Goal: Information Seeking & Learning: Learn about a topic

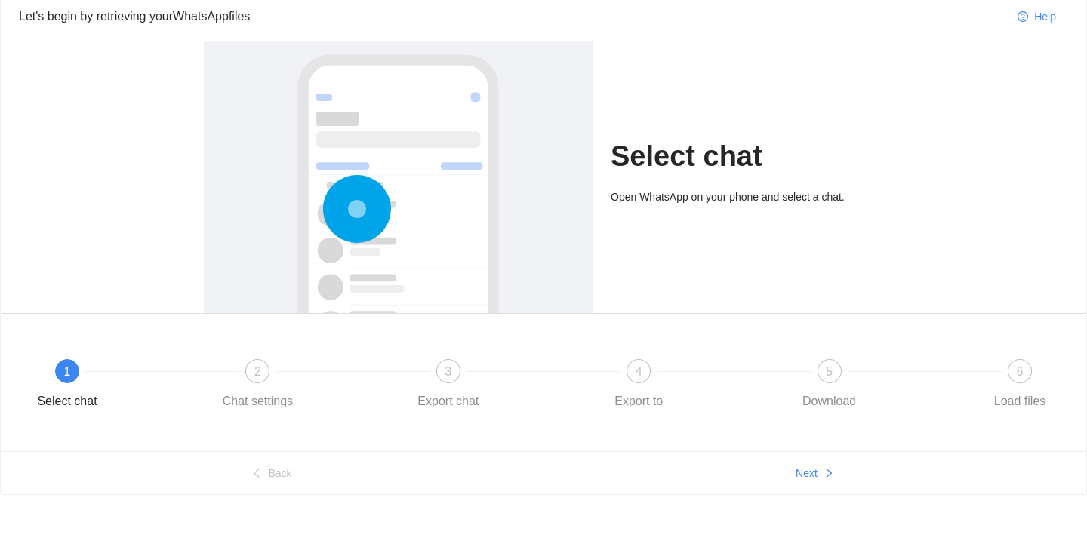
scroll to position [57, 0]
drag, startPoint x: 837, startPoint y: 380, endPoint x: 729, endPoint y: 347, distance: 113.0
click at [729, 347] on div "1 Select chat 2 Chat settings 3 Export chat 4 Export to 5 Download 6 Load files" at bounding box center [543, 386] width 1040 height 85
click at [724, 324] on div "1 Select chat 2 Chat settings 3 Export chat 4 Export to 5 Download 6 Load files" at bounding box center [544, 382] width 1086 height 137
click at [1015, 374] on div "6" at bounding box center [1020, 371] width 24 height 24
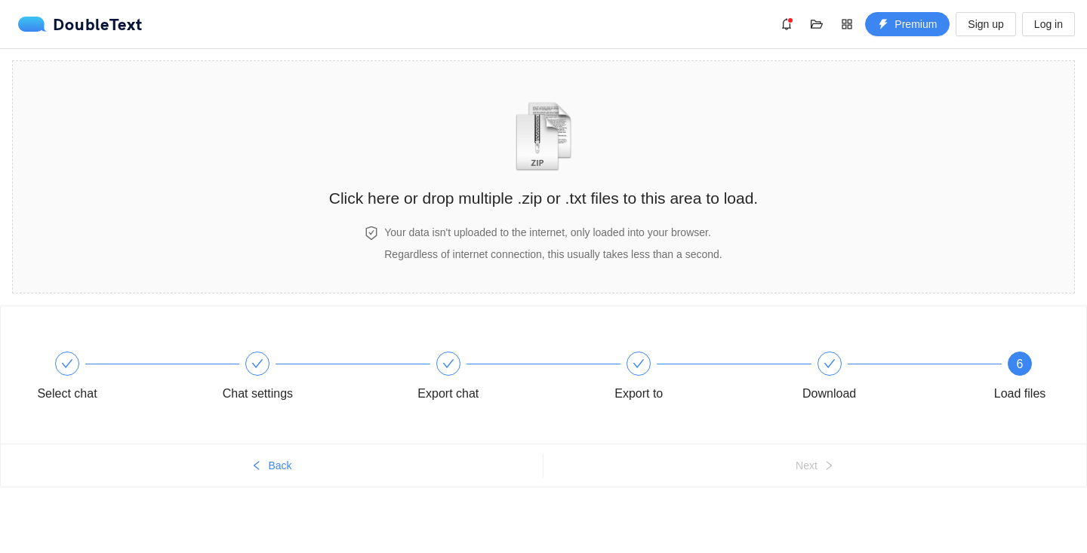
scroll to position [0, 0]
click at [528, 200] on h2 "Click here or drop multiple .zip or .txt files to this area to load." at bounding box center [543, 198] width 429 height 25
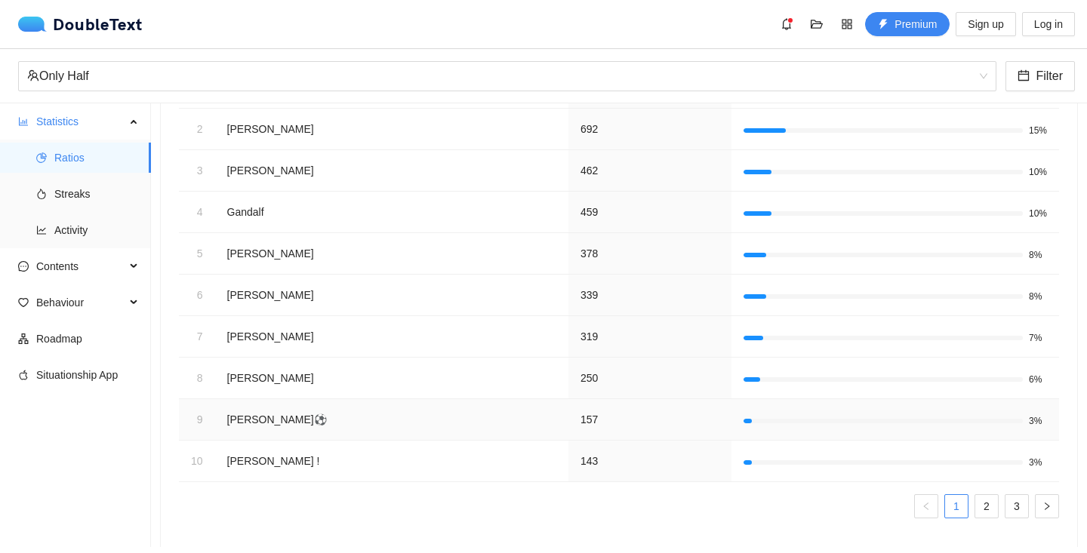
scroll to position [243, 0]
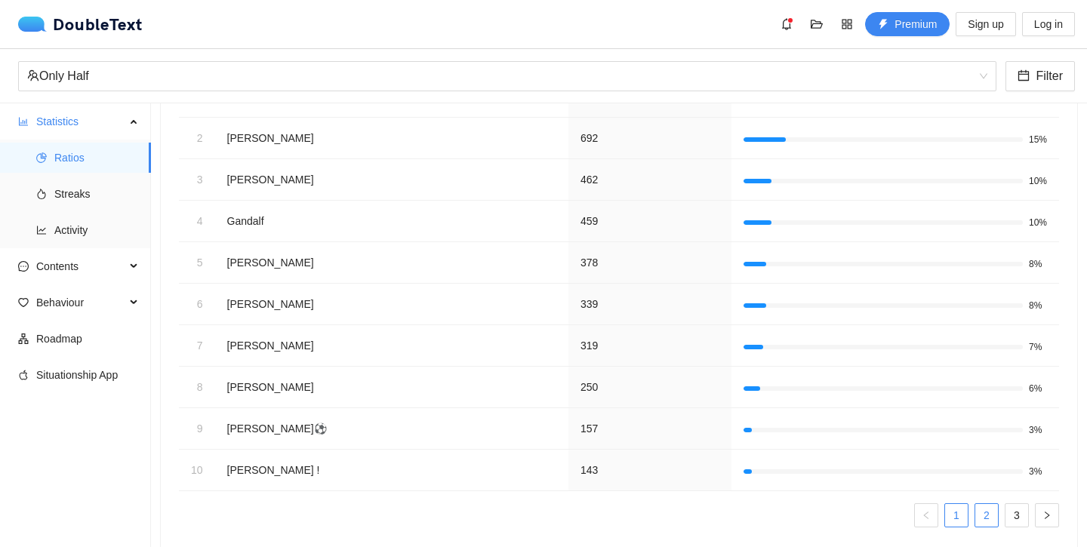
click at [981, 510] on link "2" at bounding box center [987, 515] width 23 height 23
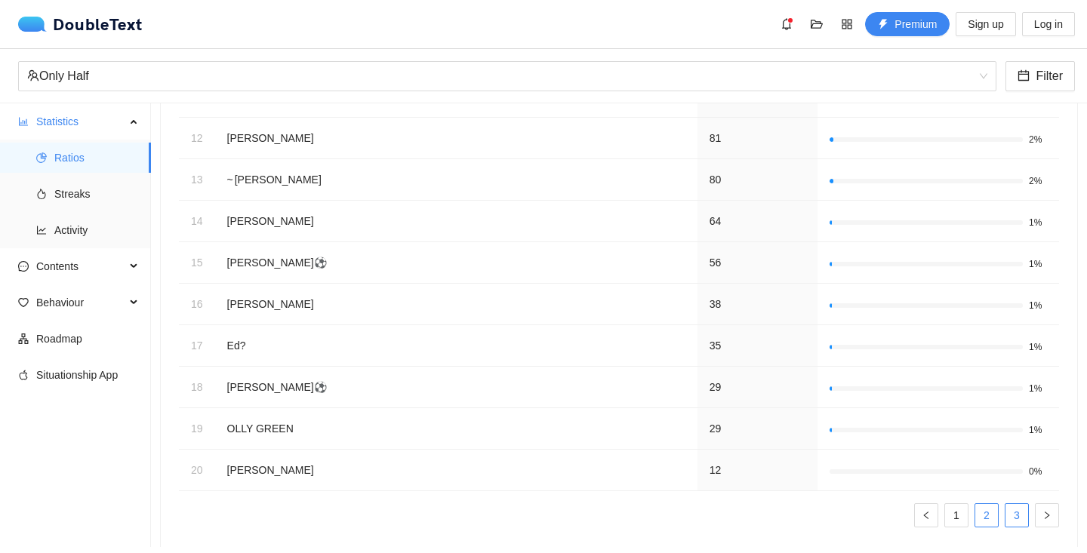
click at [1007, 511] on link "3" at bounding box center [1017, 515] width 23 height 23
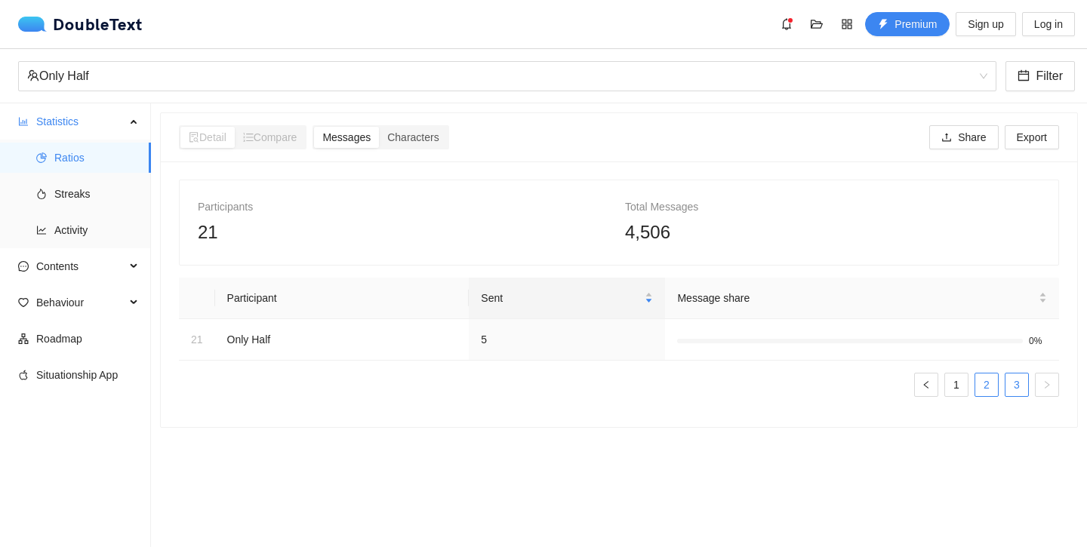
click at [979, 380] on link "2" at bounding box center [987, 385] width 23 height 23
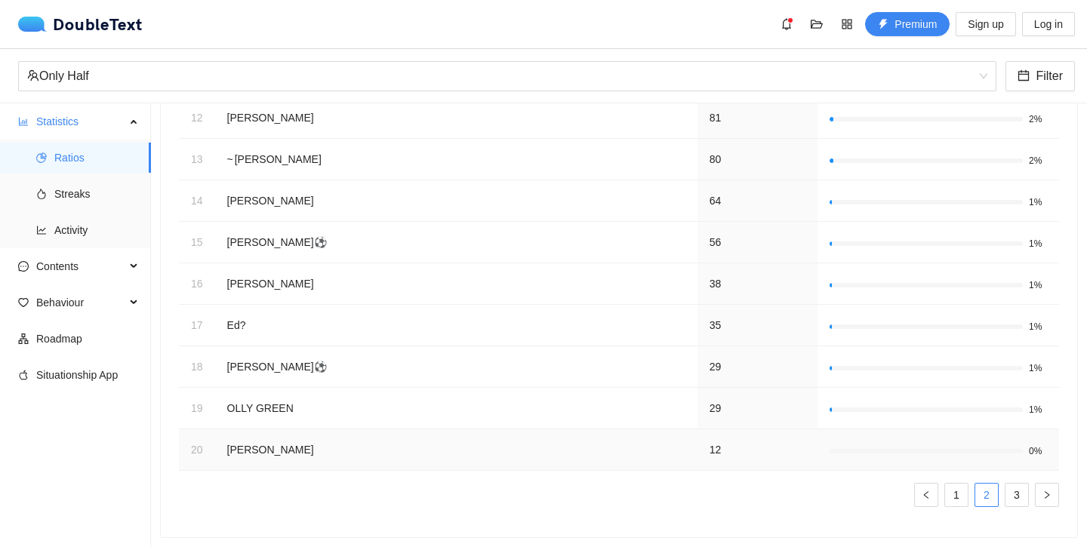
scroll to position [263, 0]
click at [954, 499] on link "1" at bounding box center [956, 496] width 23 height 23
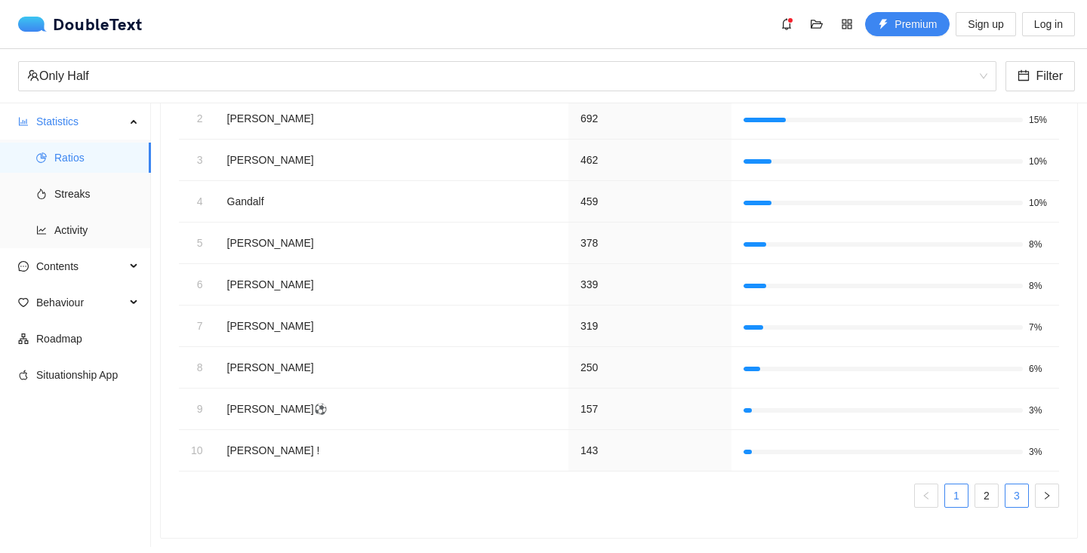
click at [1017, 498] on link "3" at bounding box center [1017, 496] width 23 height 23
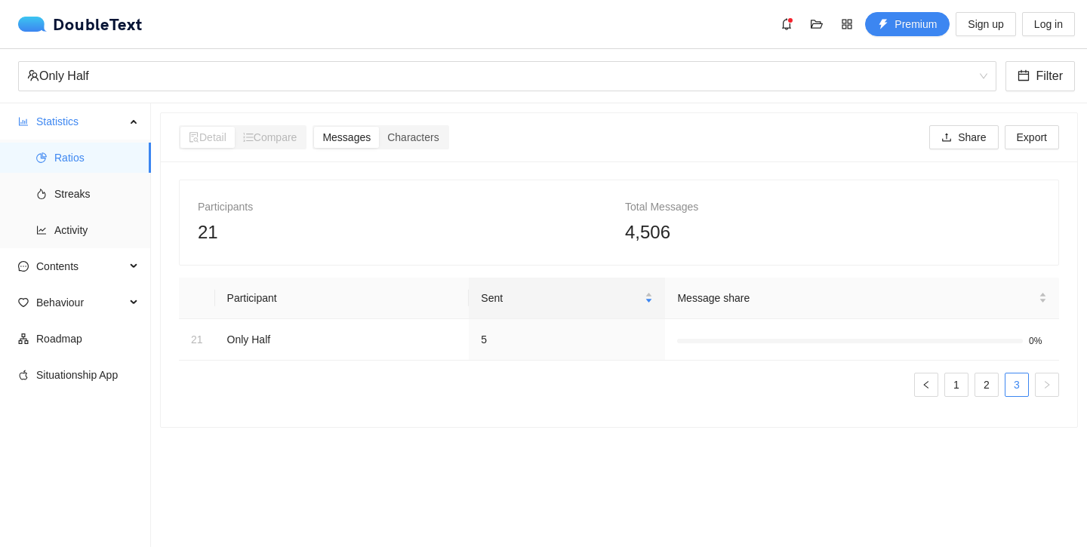
click at [998, 498] on section "Detail Compare Messages Characters Share Export Participants 21 Total Messages …" at bounding box center [619, 325] width 936 height 444
click at [986, 383] on link "2" at bounding box center [987, 385] width 23 height 23
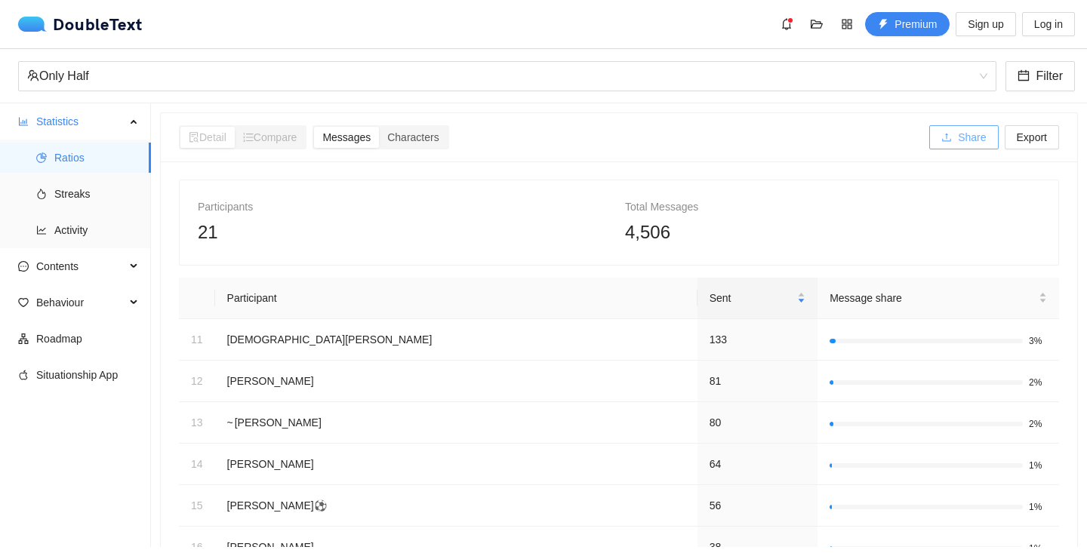
click at [965, 140] on span "Share" at bounding box center [972, 137] width 28 height 17
click at [1027, 183] on div "Participants 21 Total Messages 4,506" at bounding box center [619, 222] width 879 height 85
click at [1033, 138] on span "Export" at bounding box center [1032, 137] width 30 height 17
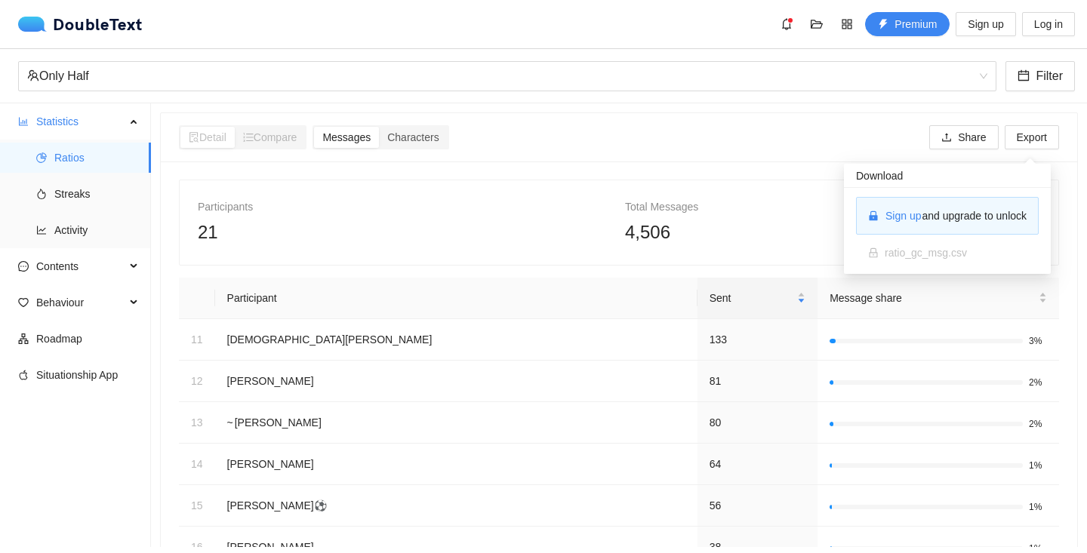
click at [793, 214] on div "Total Messages" at bounding box center [832, 207] width 415 height 17
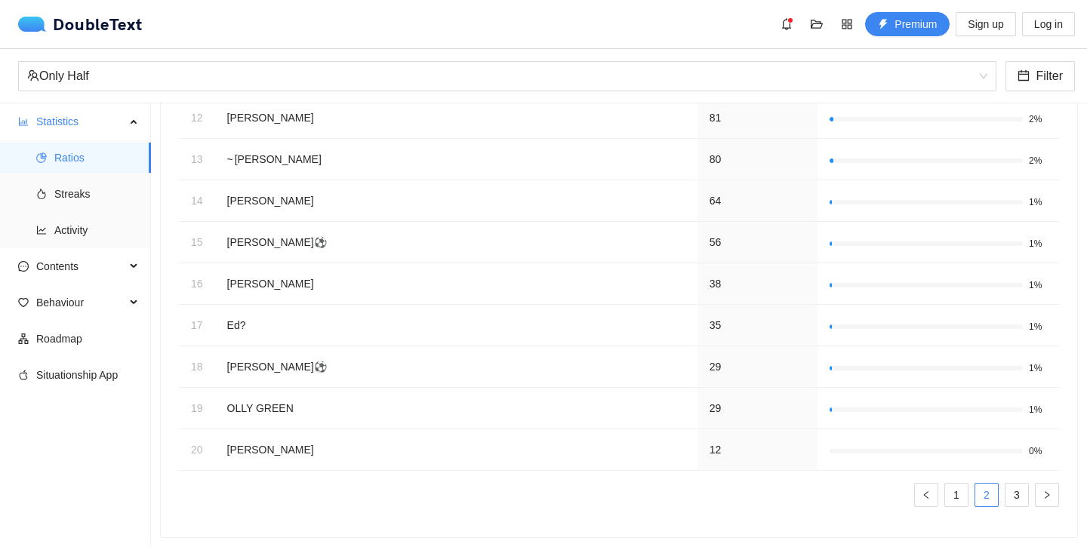
scroll to position [263, 0]
click at [957, 492] on link "1" at bounding box center [956, 496] width 23 height 23
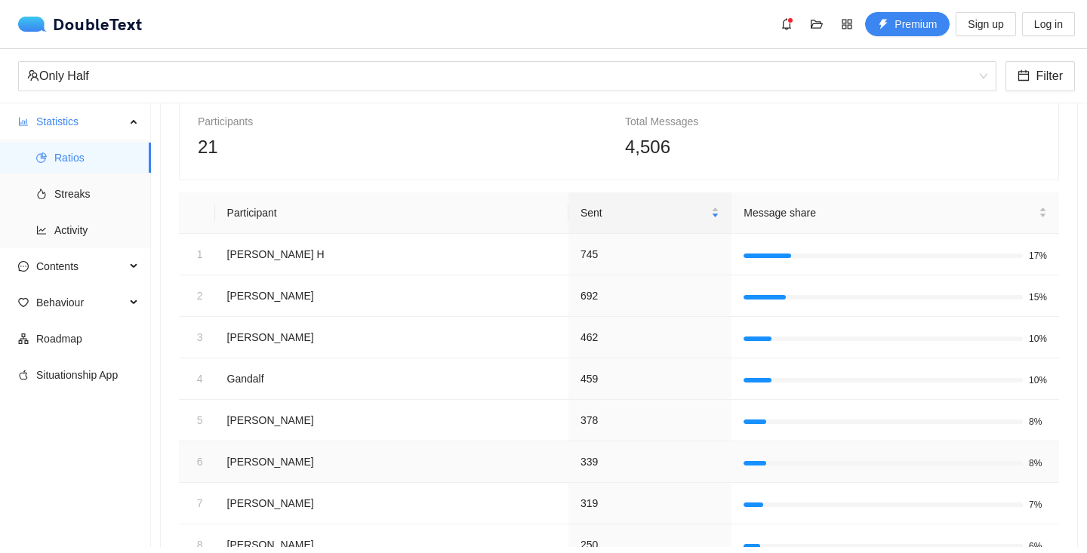
scroll to position [76, 0]
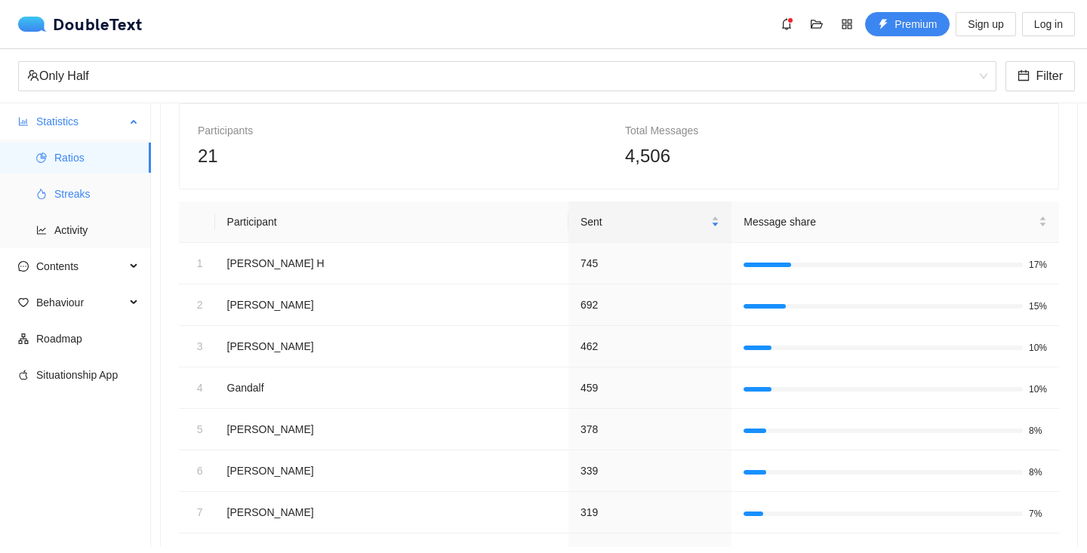
click at [92, 190] on span "Streaks" at bounding box center [96, 194] width 85 height 30
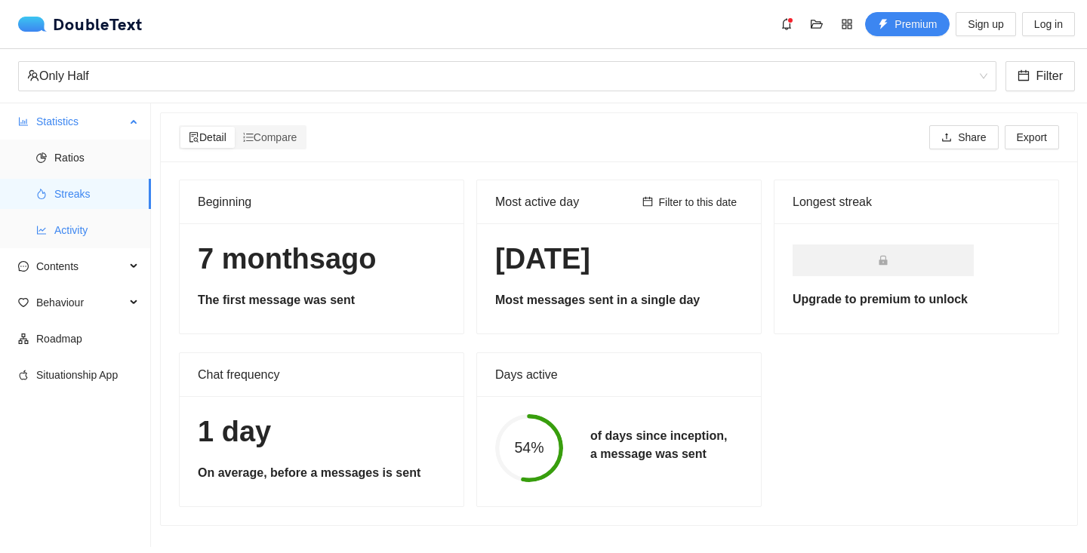
click at [59, 230] on span "Activity" at bounding box center [96, 230] width 85 height 30
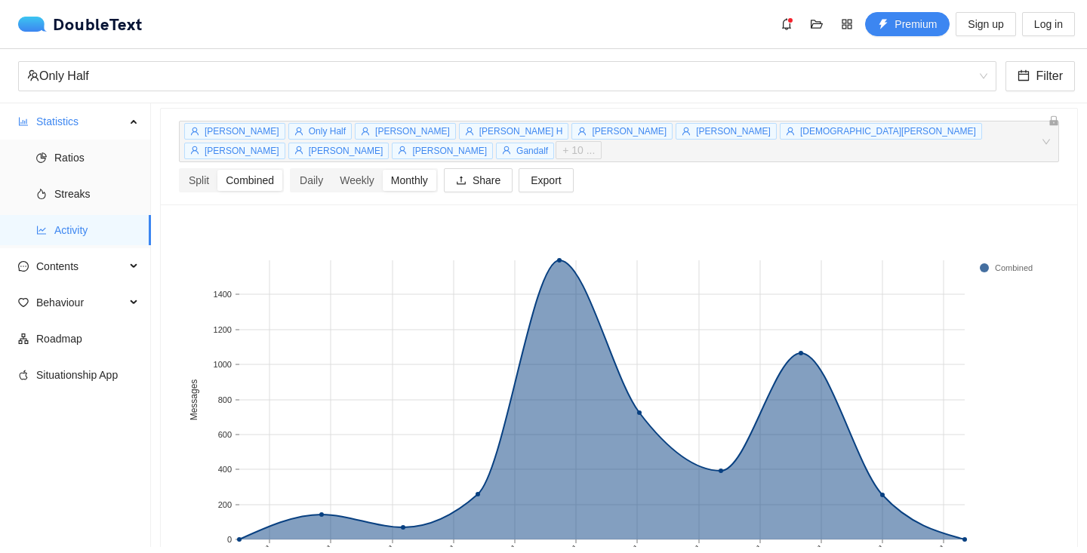
scroll to position [44, 0]
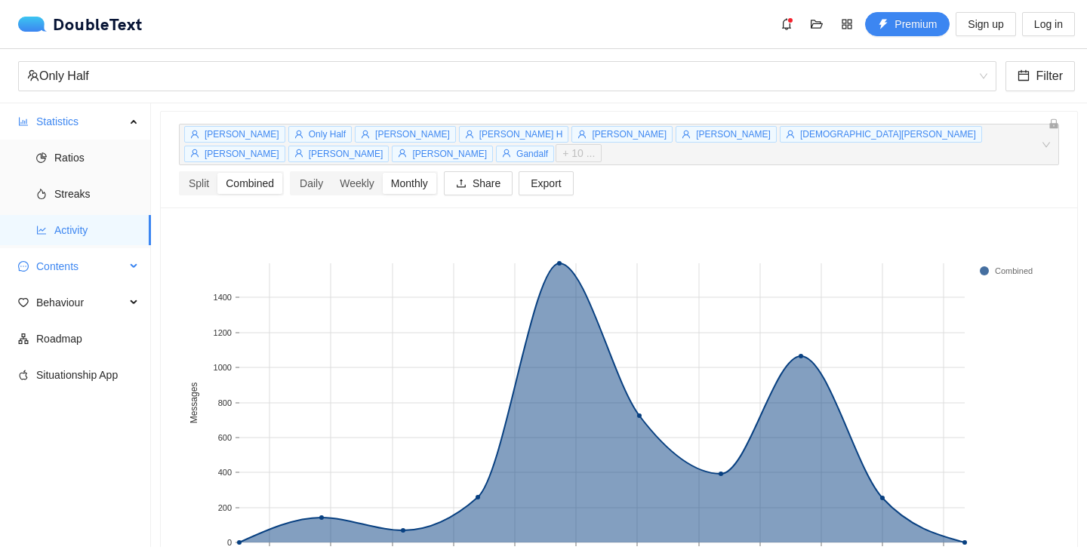
click at [107, 259] on span "Contents" at bounding box center [80, 266] width 89 height 30
click at [89, 409] on span "Behaviour" at bounding box center [80, 411] width 89 height 30
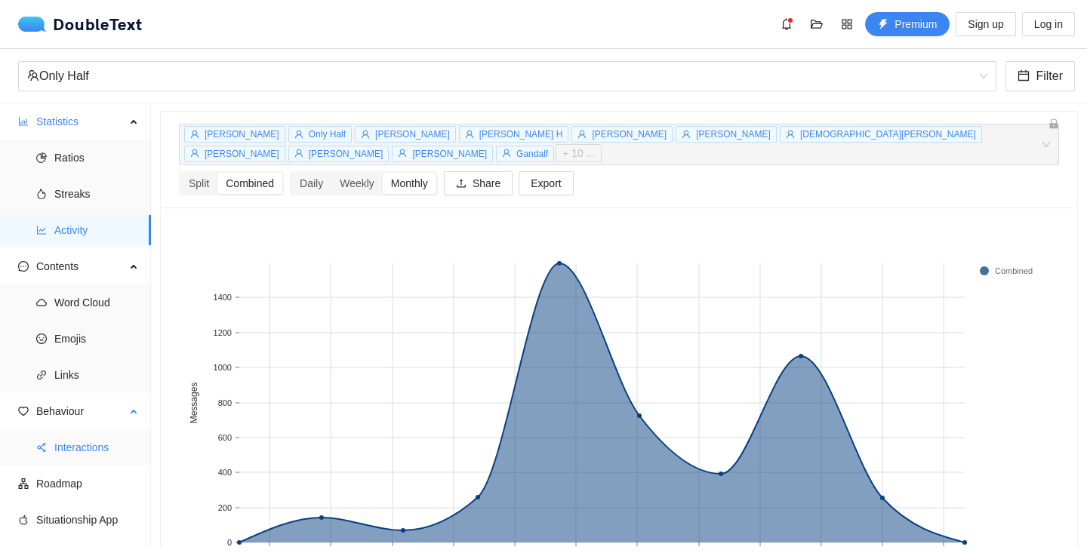
scroll to position [0, 0]
click at [90, 455] on span "Interactions" at bounding box center [96, 448] width 85 height 30
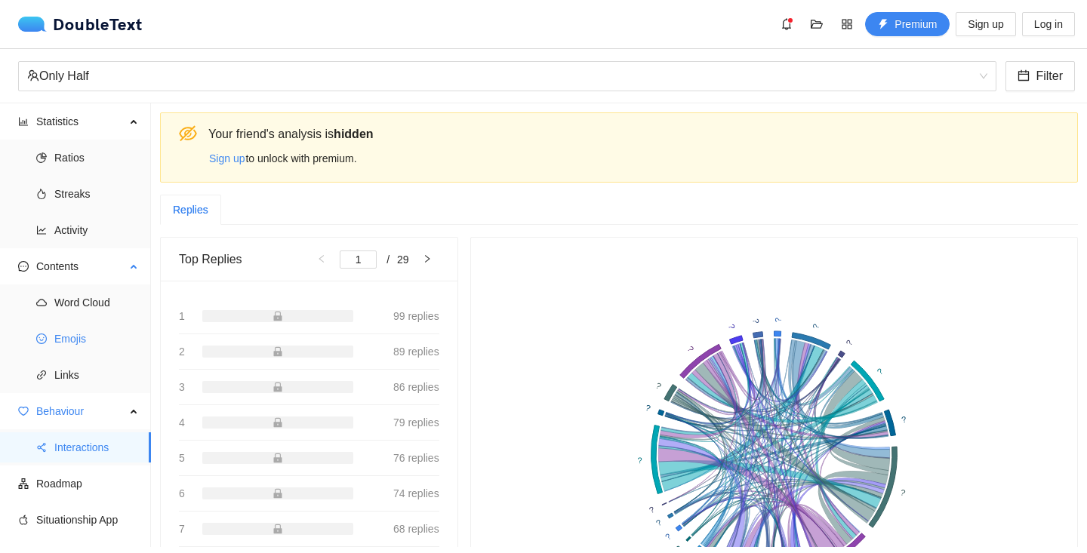
click at [79, 331] on span "Emojis" at bounding box center [96, 339] width 85 height 30
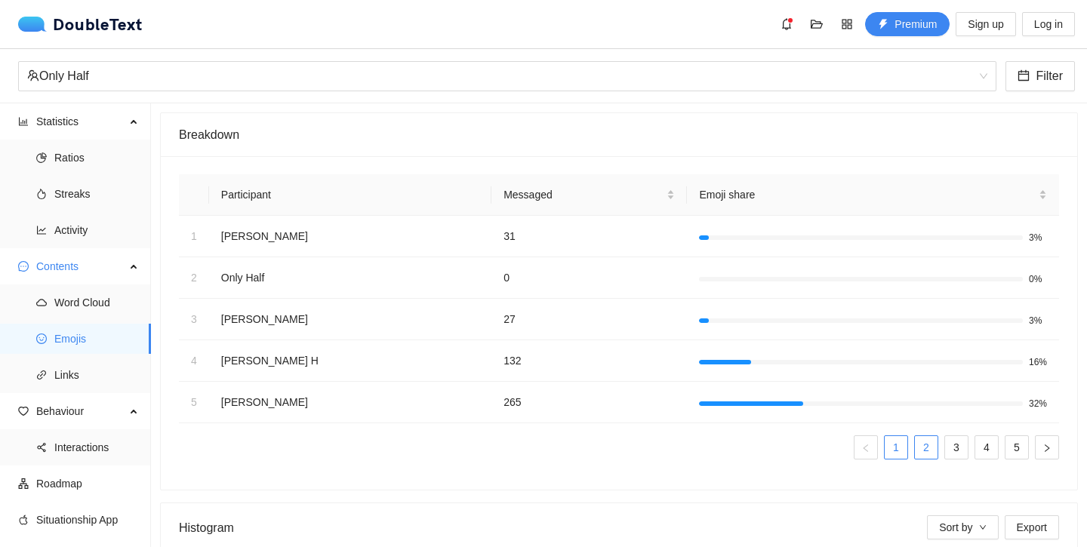
click at [923, 446] on link "2" at bounding box center [926, 447] width 23 height 23
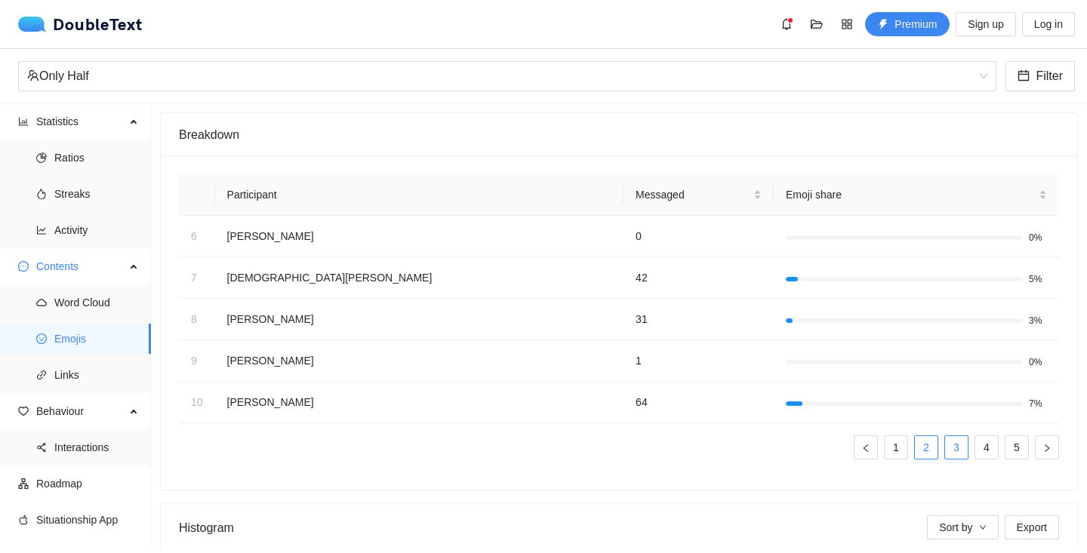
click at [960, 452] on link "3" at bounding box center [956, 447] width 23 height 23
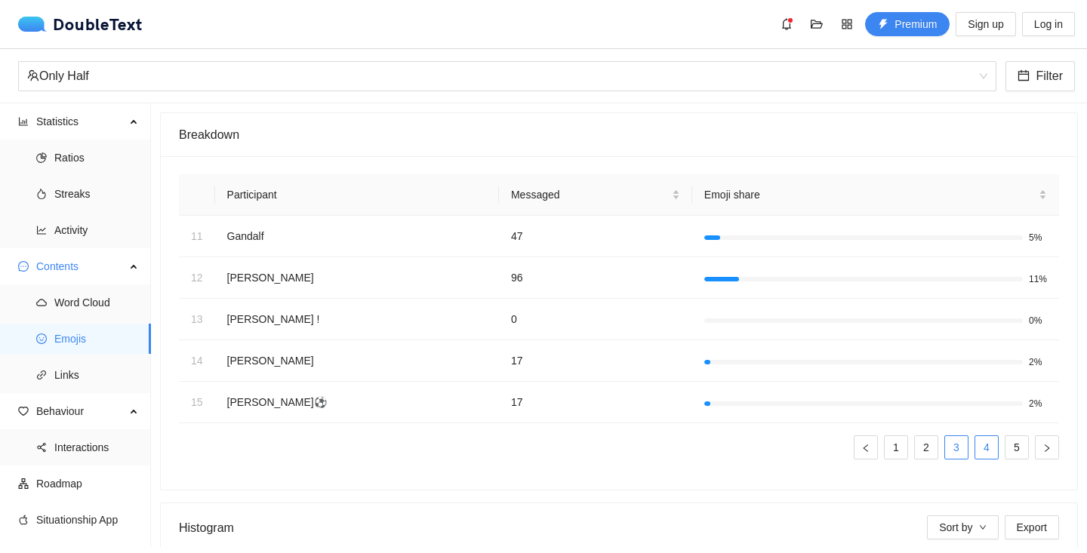
click at [992, 452] on link "4" at bounding box center [987, 447] width 23 height 23
click at [1019, 452] on link "5" at bounding box center [1017, 447] width 23 height 23
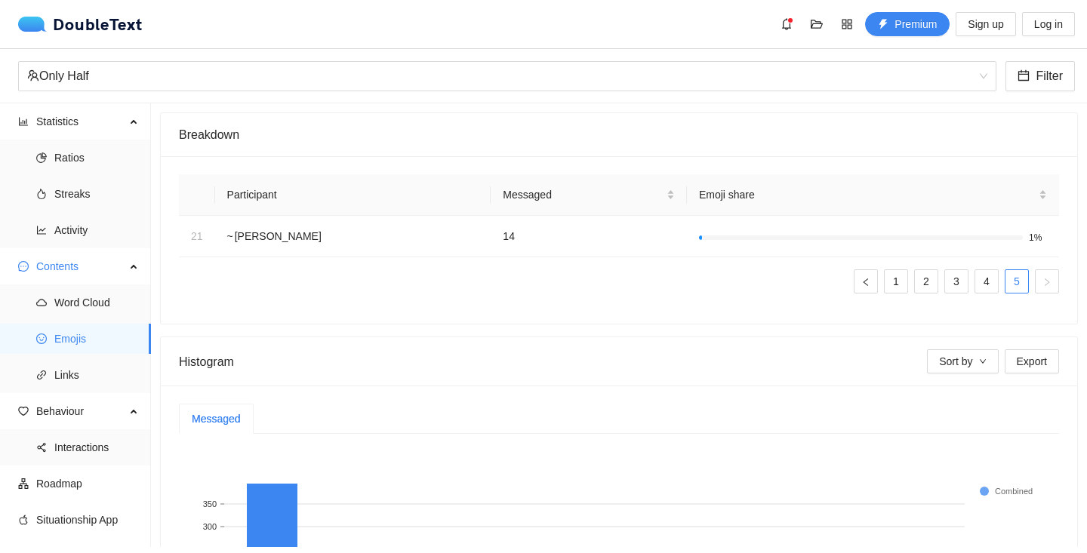
click at [991, 288] on link "4" at bounding box center [987, 281] width 23 height 23
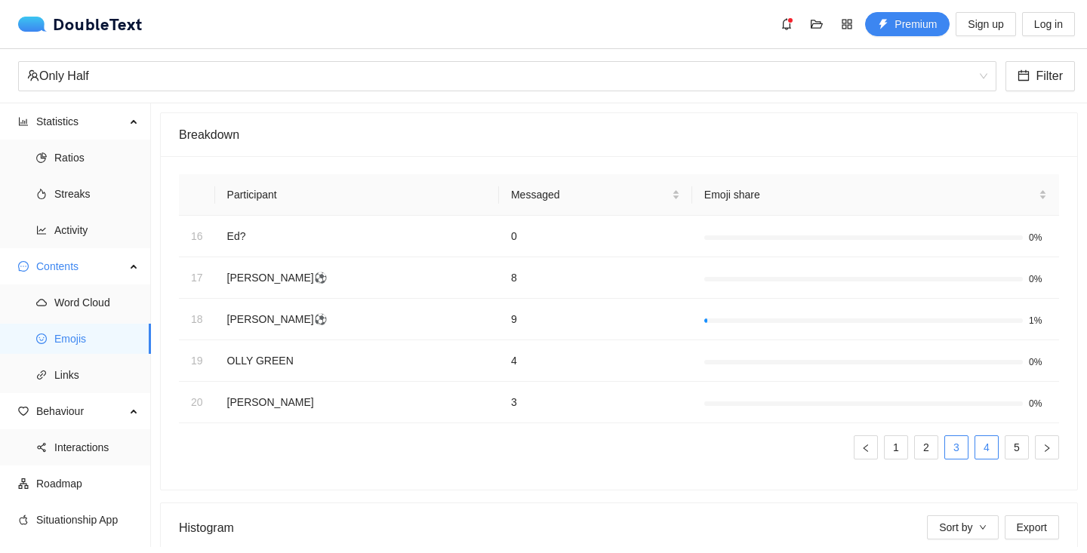
click at [966, 448] on link "3" at bounding box center [956, 447] width 23 height 23
click at [913, 448] on ul "1 2 3 4 5" at bounding box center [619, 448] width 880 height 24
click at [923, 448] on link "2" at bounding box center [926, 447] width 23 height 23
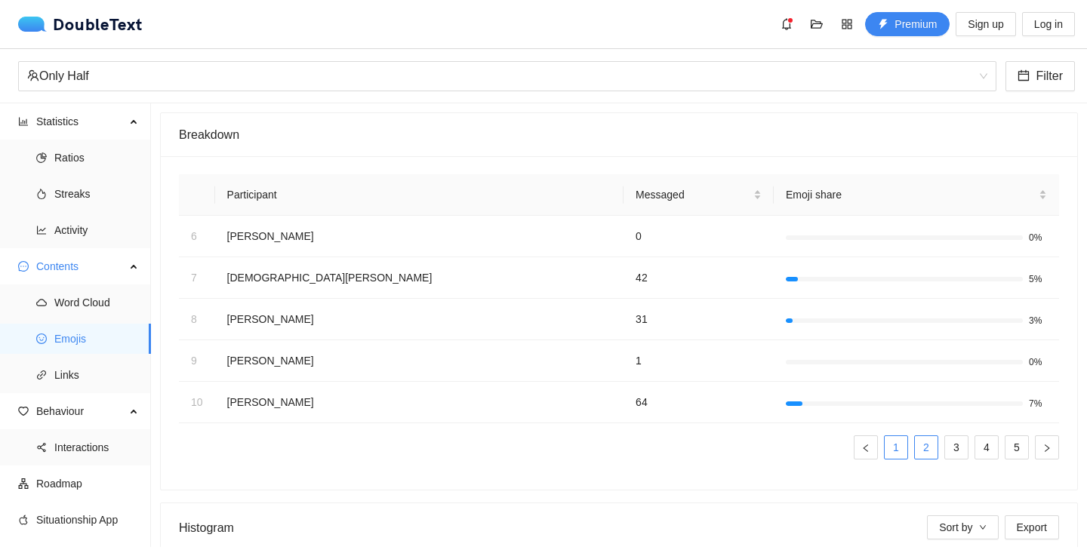
click at [905, 457] on link "1" at bounding box center [896, 447] width 23 height 23
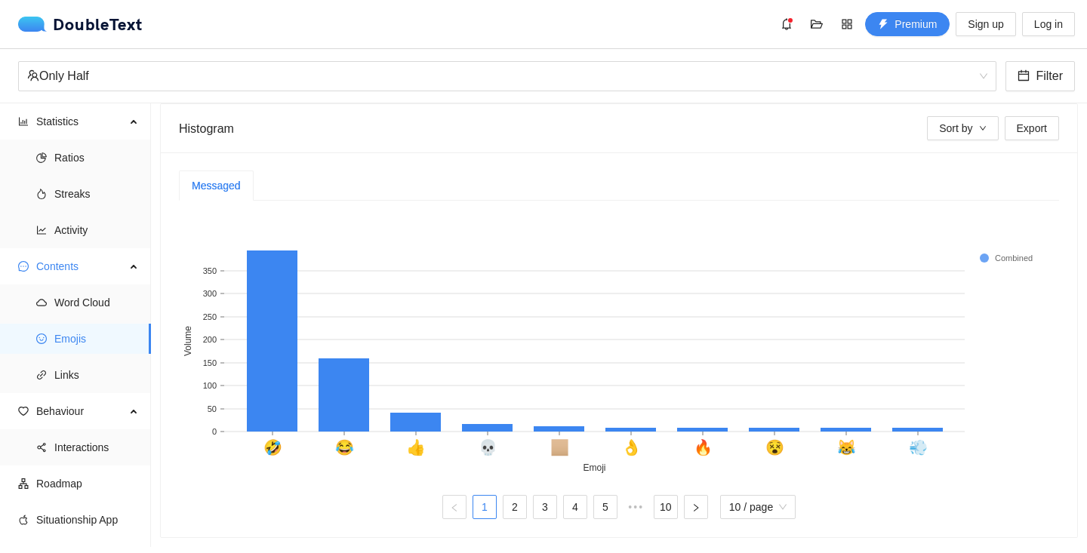
scroll to position [399, 0]
click at [564, 448] on text "🏼" at bounding box center [559, 448] width 19 height 18
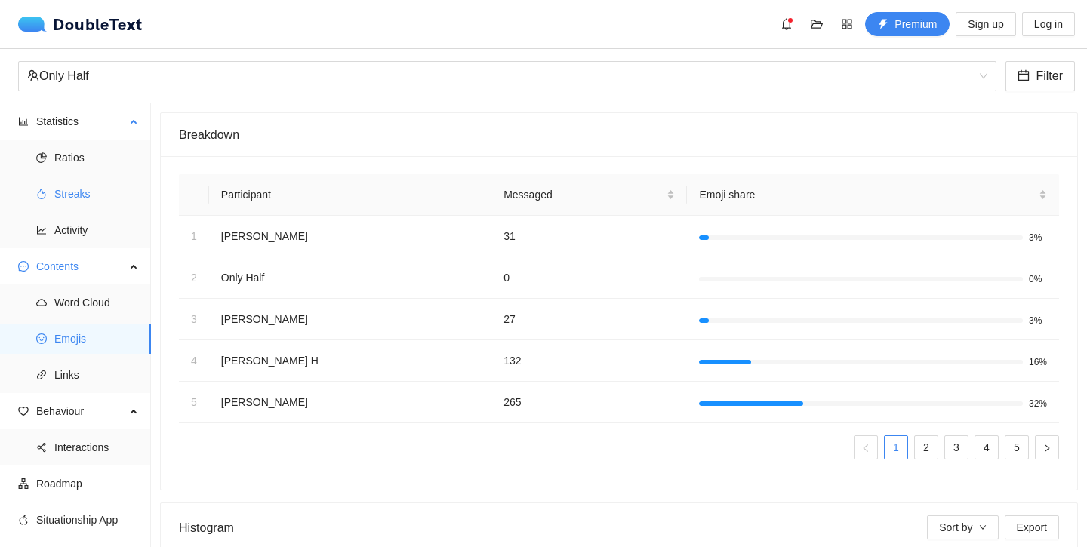
scroll to position [0, 0]
click at [90, 156] on span "Ratios" at bounding box center [96, 158] width 85 height 30
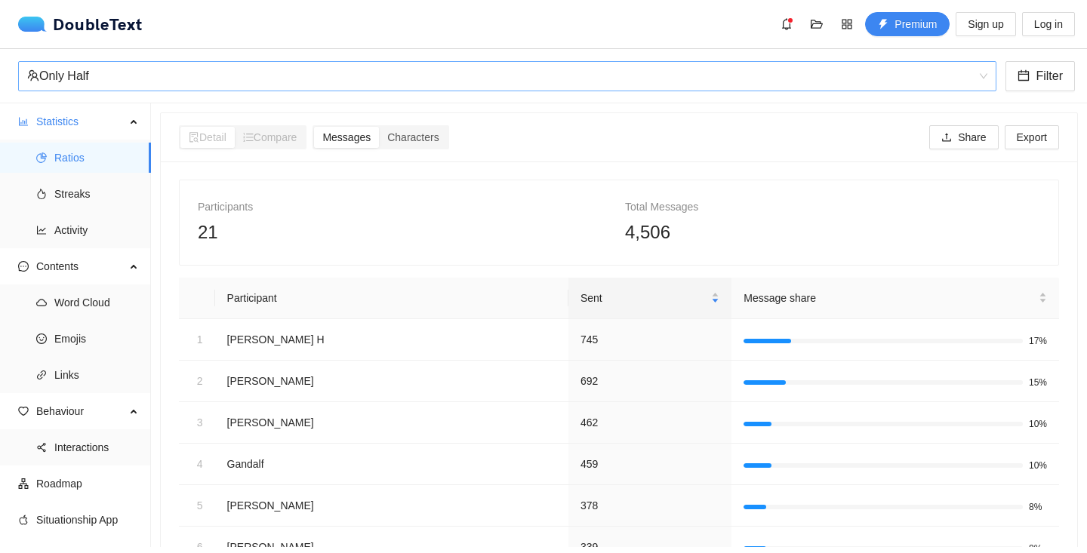
click at [545, 75] on div "Only Half" at bounding box center [500, 76] width 947 height 29
click at [87, 227] on span "Activity" at bounding box center [96, 230] width 85 height 30
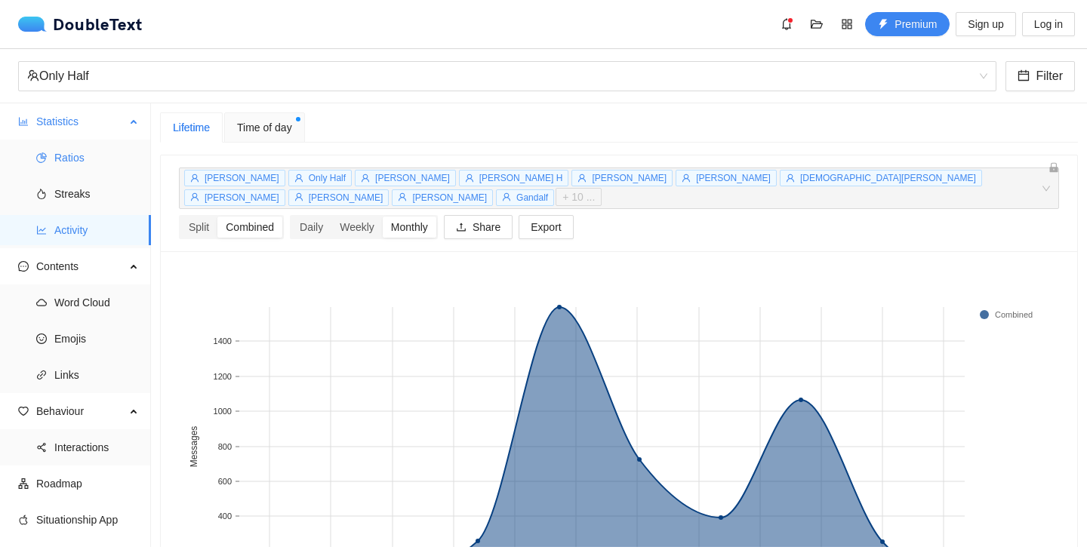
click at [69, 162] on span "Ratios" at bounding box center [96, 158] width 85 height 30
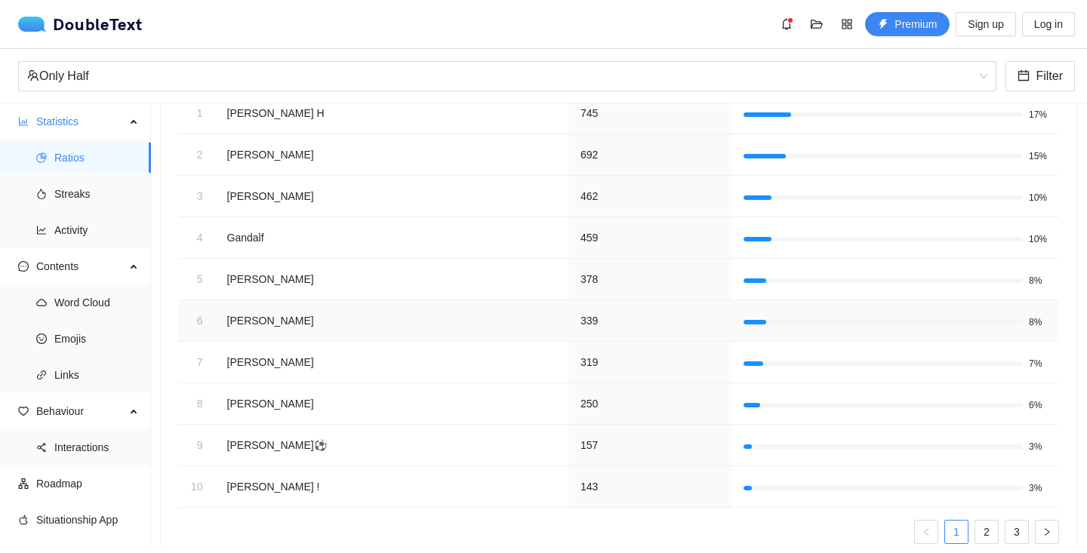
scroll to position [227, 0]
click at [999, 532] on ul "1 2 3" at bounding box center [619, 531] width 880 height 24
click at [994, 530] on link "2" at bounding box center [987, 531] width 23 height 23
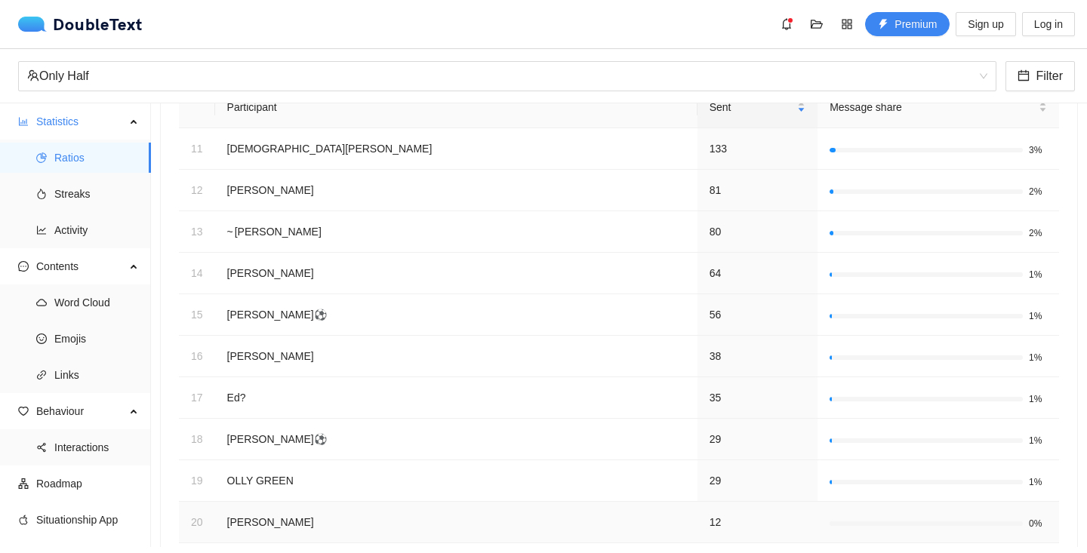
scroll to position [193, 0]
click at [81, 199] on span "Streaks" at bounding box center [96, 194] width 85 height 30
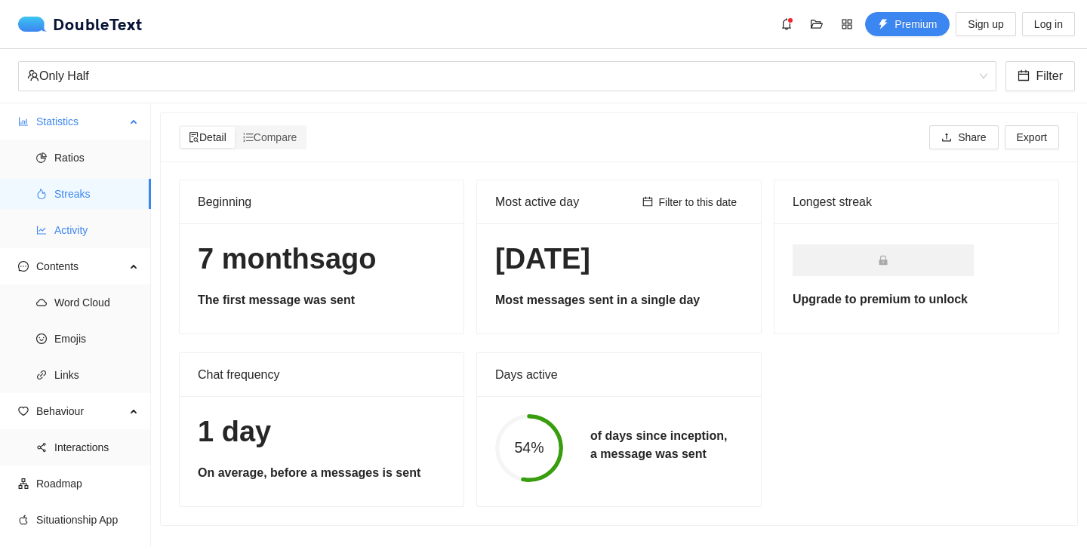
click at [81, 231] on span "Activity" at bounding box center [96, 230] width 85 height 30
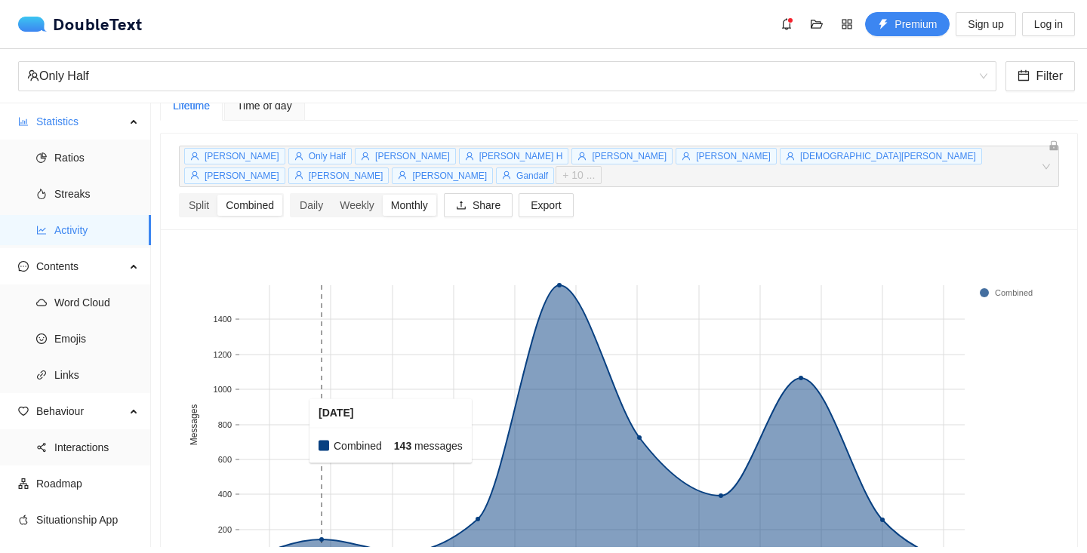
scroll to position [21, 0]
click at [344, 196] on div "Weekly" at bounding box center [356, 206] width 51 height 21
click at [331, 196] on input "Weekly" at bounding box center [331, 196] width 0 height 0
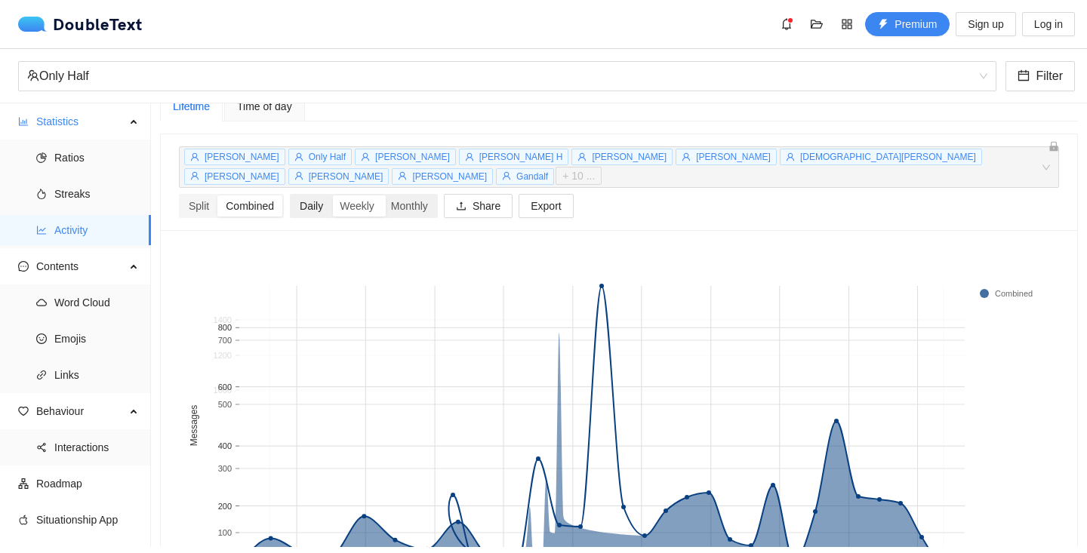
click at [331, 196] on div "Daily" at bounding box center [311, 206] width 40 height 21
click at [291, 196] on input "Daily" at bounding box center [291, 196] width 0 height 0
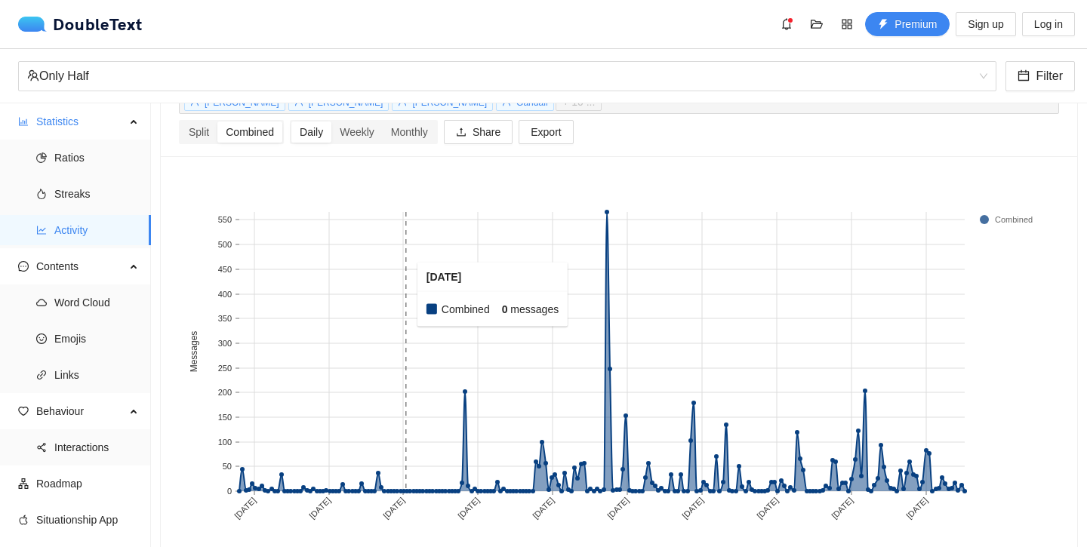
scroll to position [97, 0]
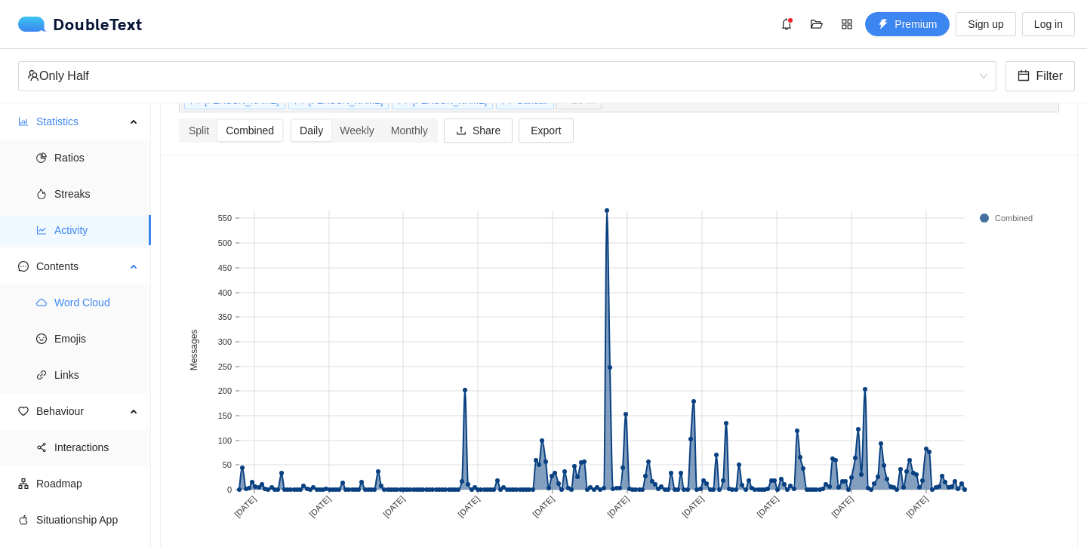
click at [97, 307] on span "Word Cloud" at bounding box center [96, 303] width 85 height 30
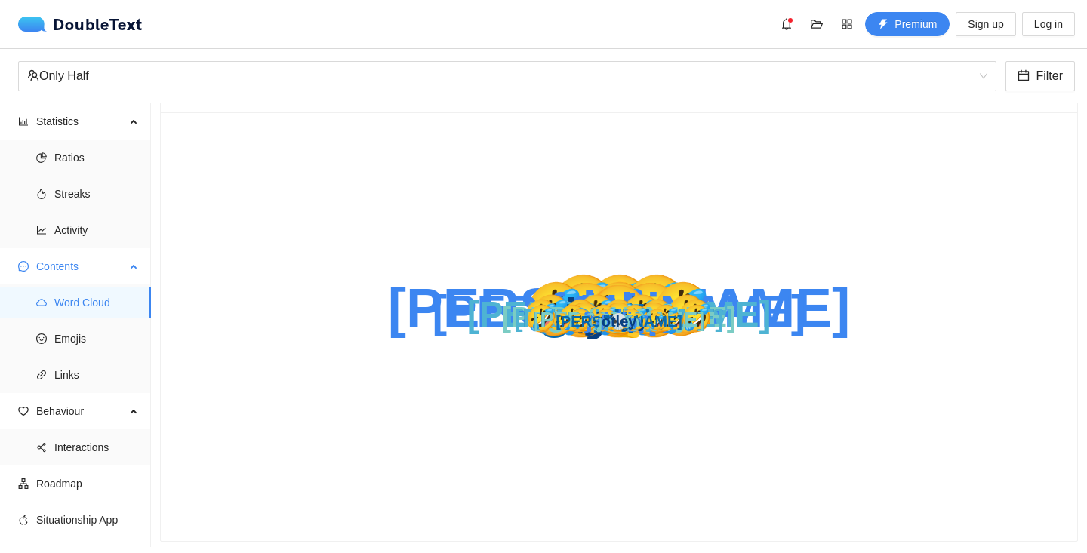
scroll to position [53, 0]
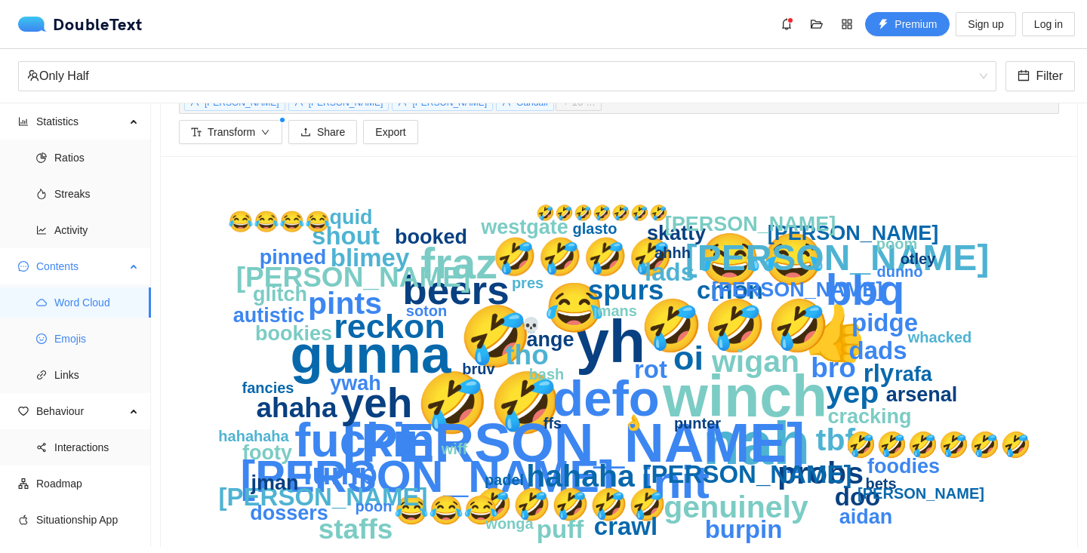
click at [87, 338] on span "Emojis" at bounding box center [96, 339] width 85 height 30
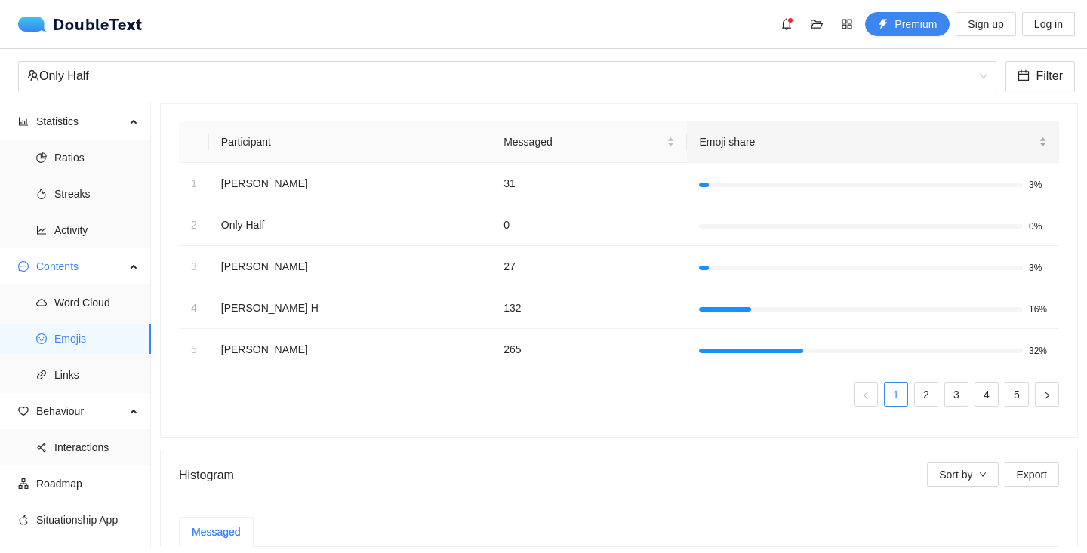
click at [951, 134] on div "Emoji share" at bounding box center [873, 142] width 348 height 17
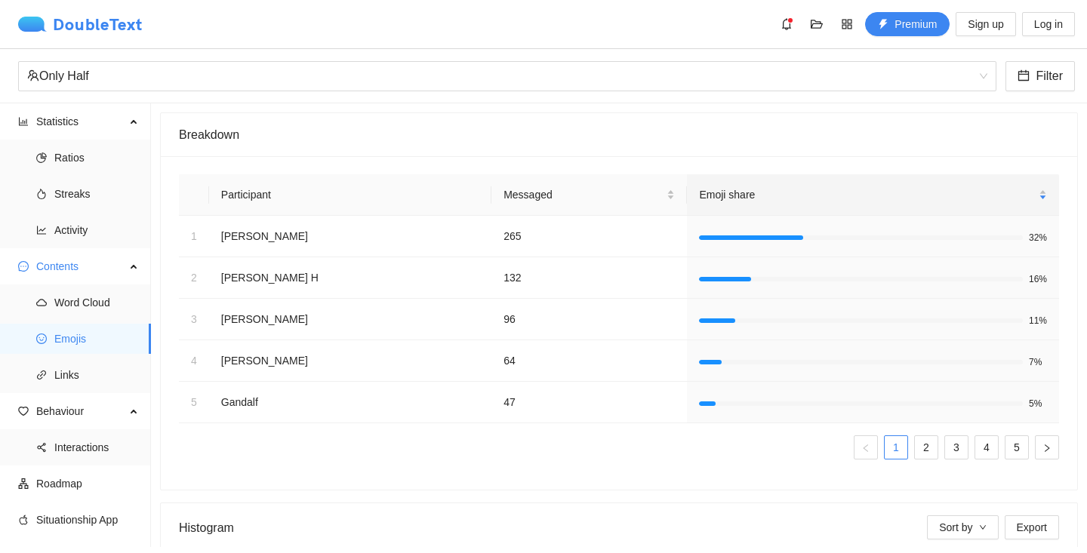
click at [136, 29] on div "DoubleText" at bounding box center [80, 24] width 125 height 15
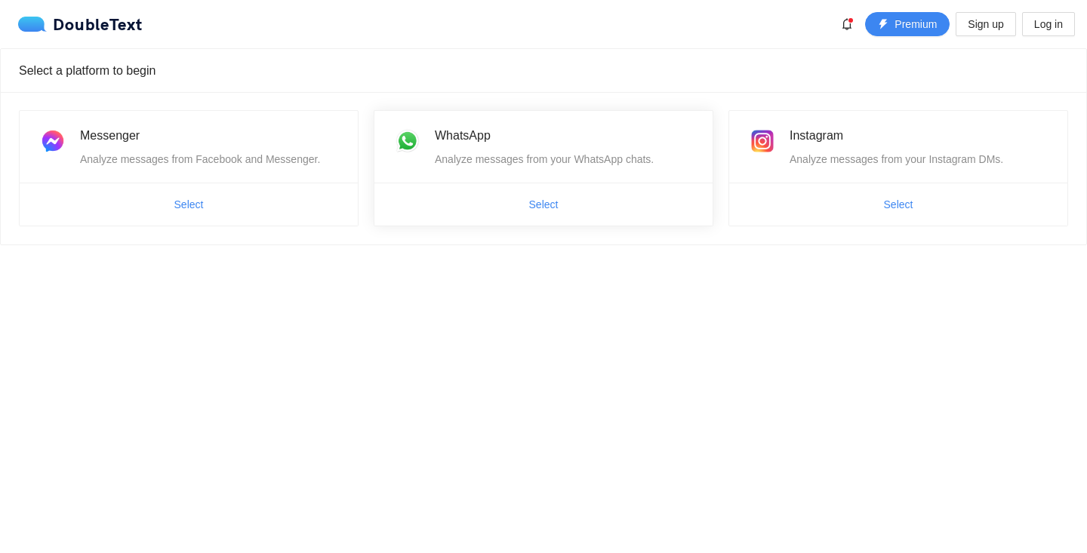
click at [600, 193] on span "Select" at bounding box center [544, 205] width 338 height 24
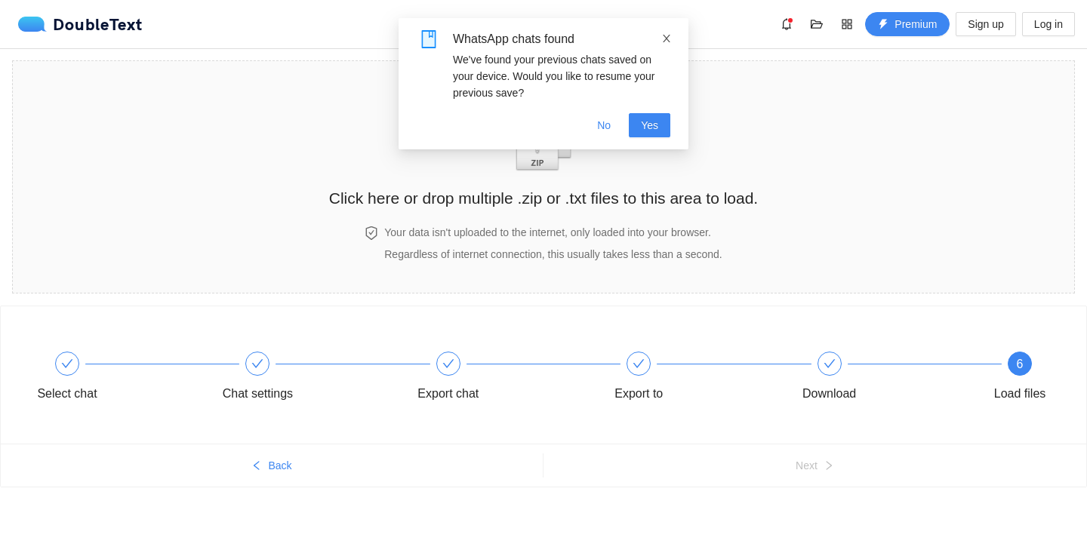
click at [664, 32] on span at bounding box center [666, 38] width 11 height 12
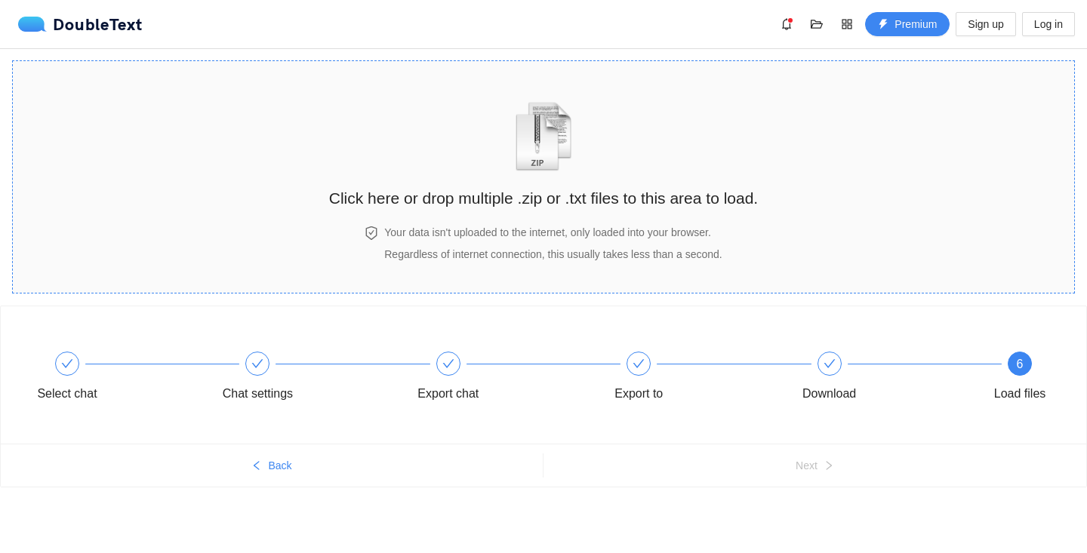
click at [487, 162] on div "Click here or drop multiple .zip or .txt files to this area to load." at bounding box center [543, 143] width 429 height 134
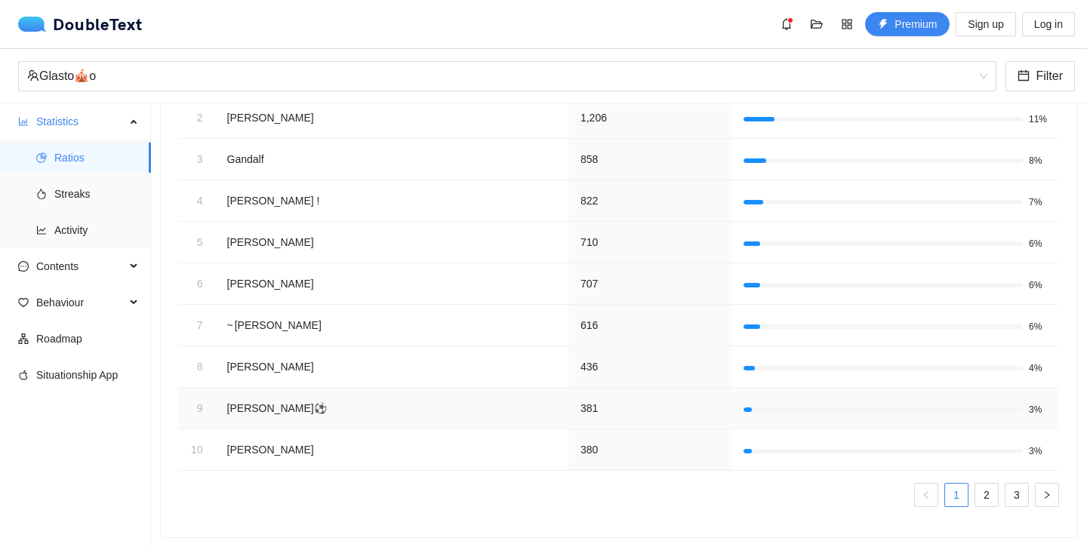
scroll to position [263, 0]
click at [107, 273] on span "Contents" at bounding box center [80, 266] width 89 height 30
click at [99, 303] on span "Word Cloud" at bounding box center [96, 303] width 85 height 30
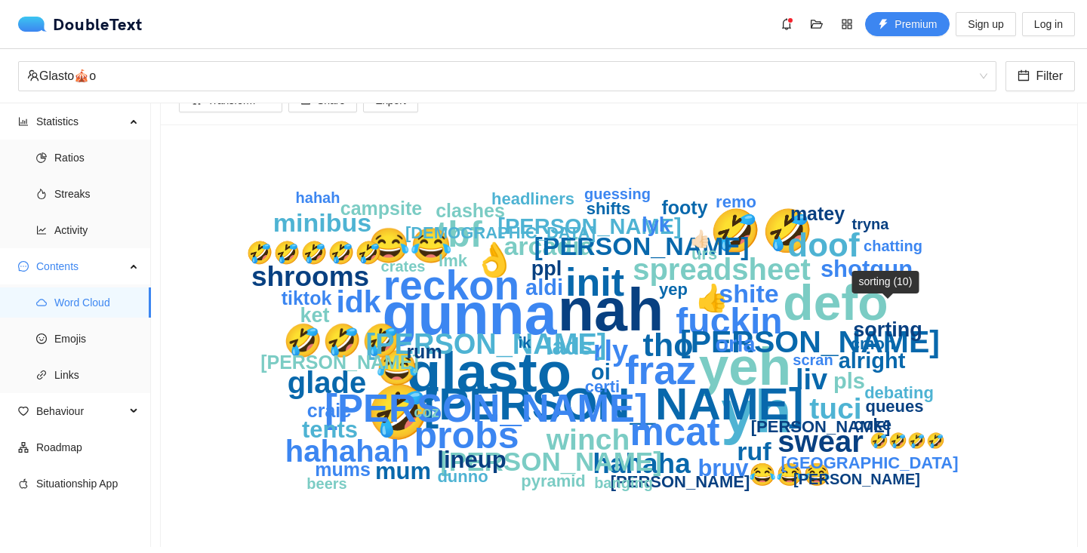
scroll to position [83, 0]
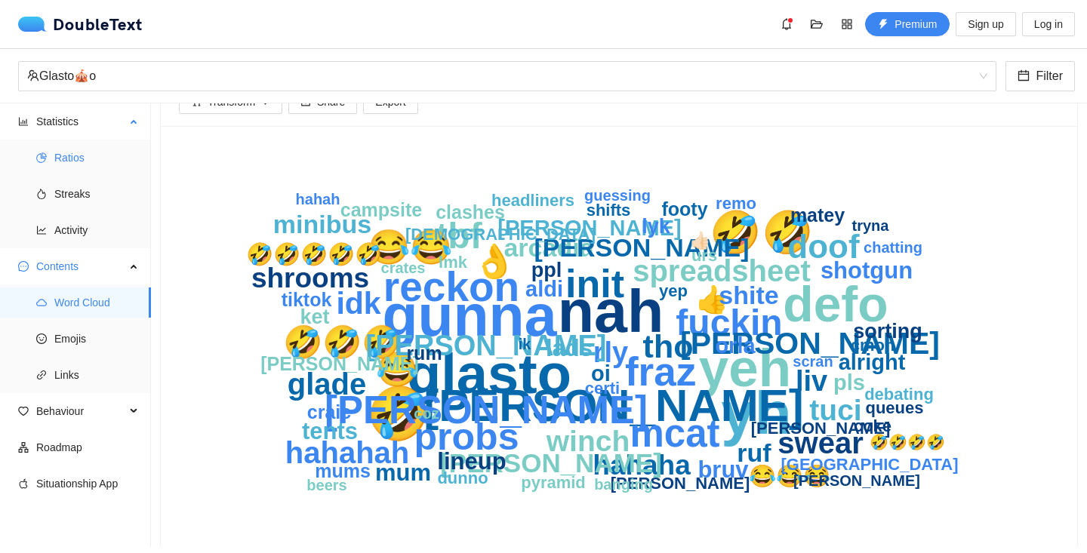
click at [79, 159] on span "Ratios" at bounding box center [96, 158] width 85 height 30
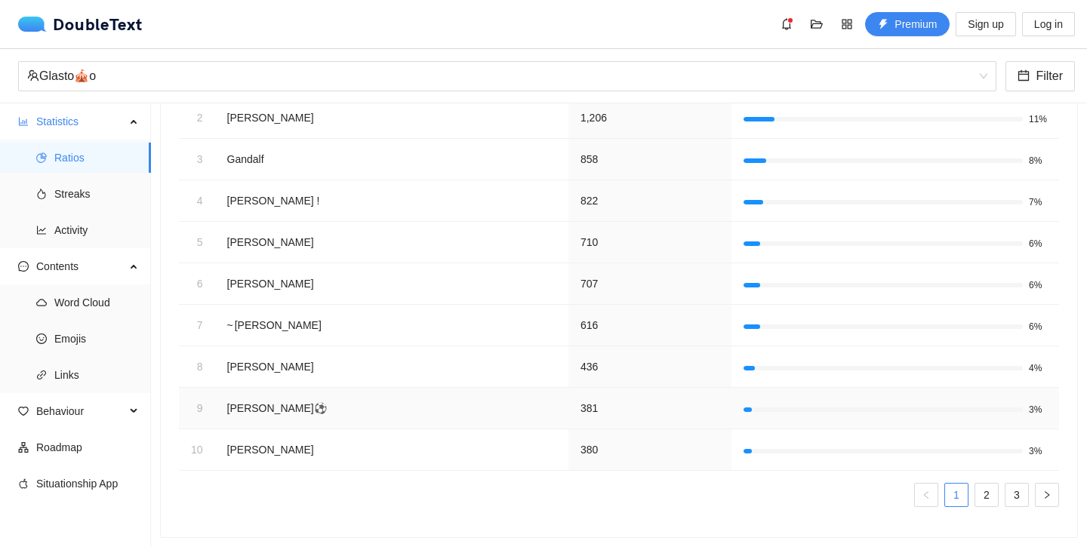
scroll to position [263, 0]
click at [993, 501] on link "2" at bounding box center [987, 496] width 23 height 23
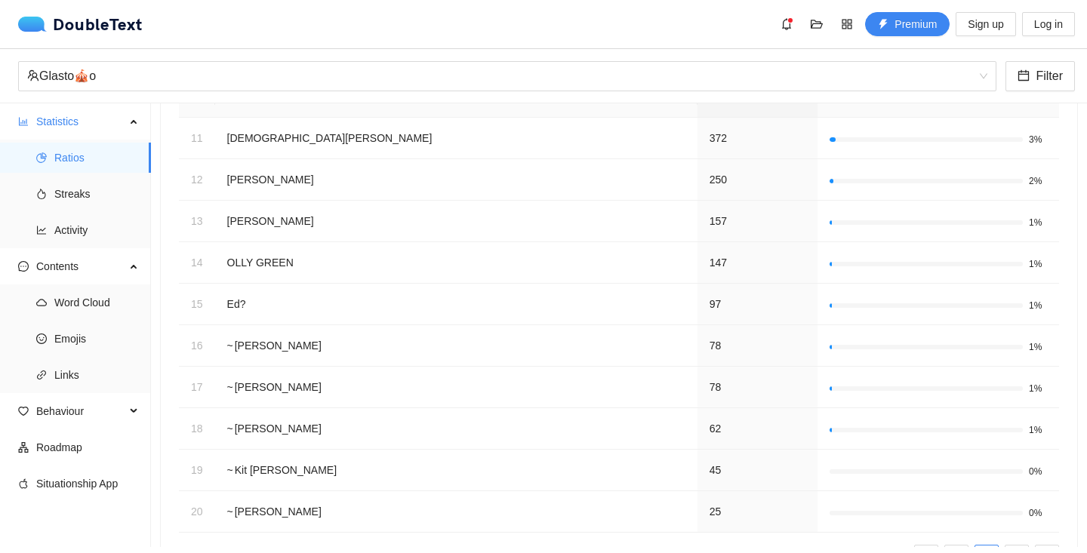
scroll to position [205, 0]
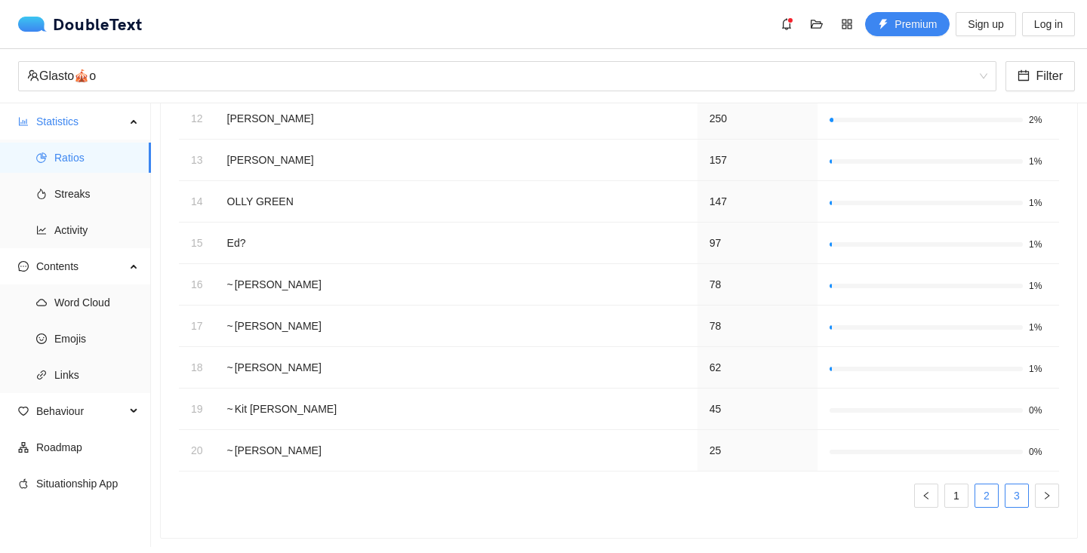
click at [1009, 494] on link "3" at bounding box center [1017, 496] width 23 height 23
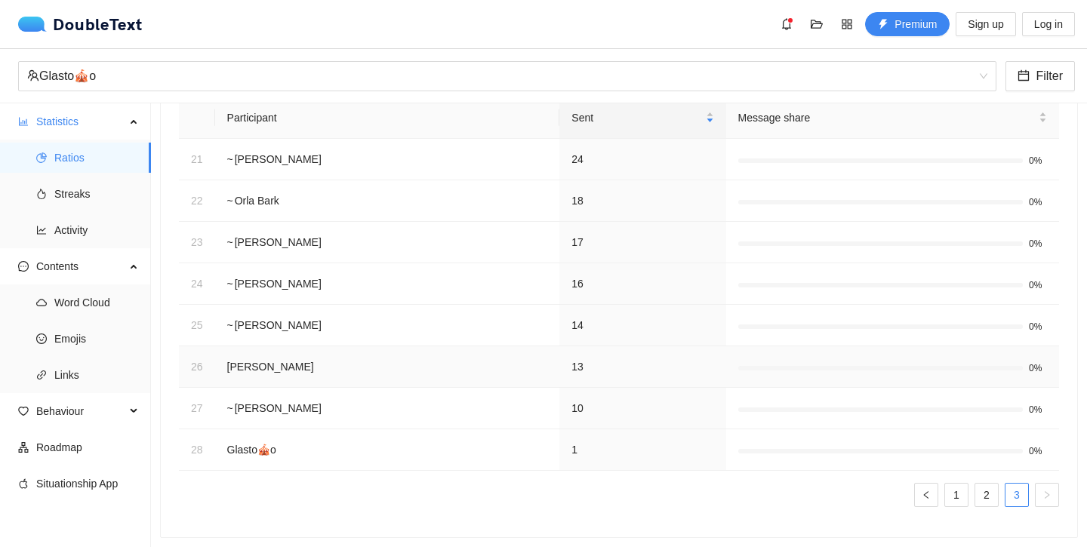
scroll to position [180, 0]
click at [82, 328] on span "Emojis" at bounding box center [96, 339] width 85 height 30
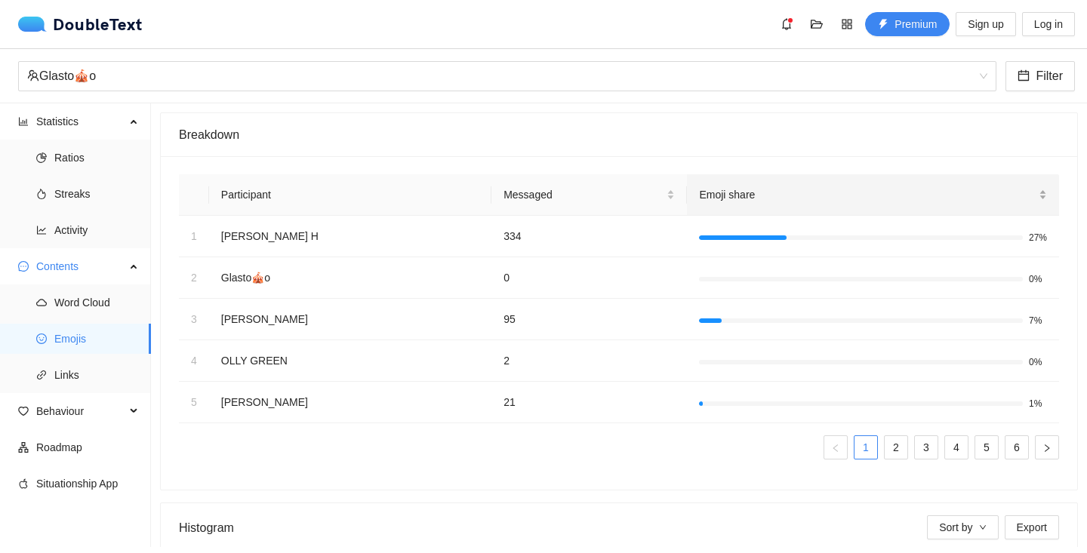
click at [784, 203] on div "Emoji share" at bounding box center [873, 194] width 348 height 17
click at [84, 418] on span "Behaviour" at bounding box center [80, 411] width 89 height 30
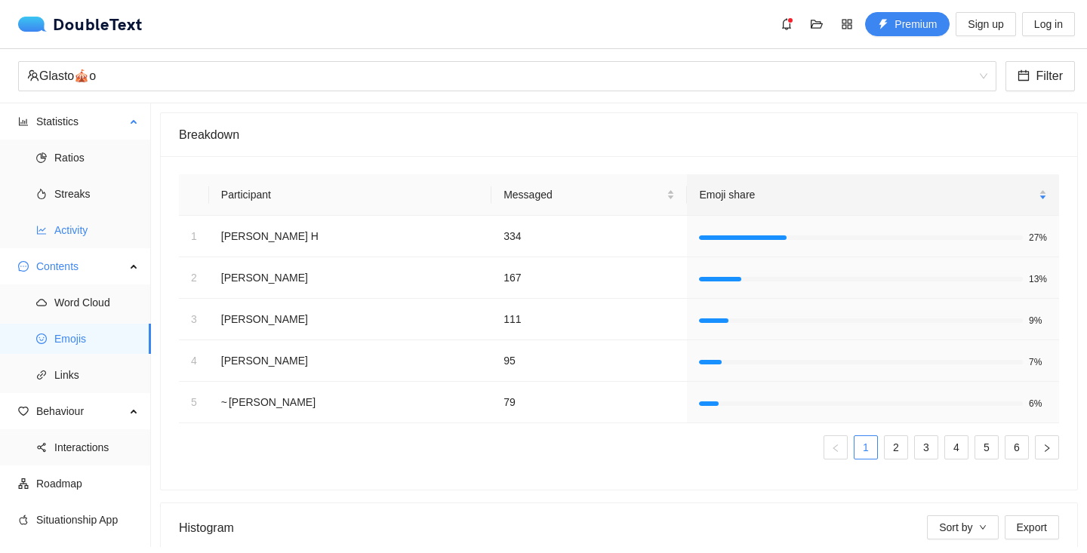
click at [93, 227] on span "Activity" at bounding box center [96, 230] width 85 height 30
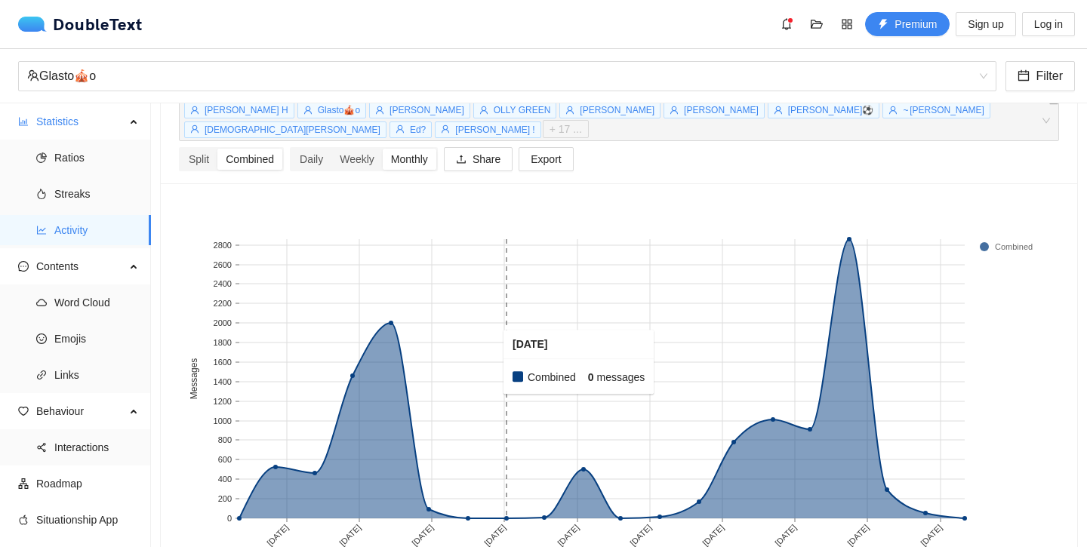
scroll to position [66, 0]
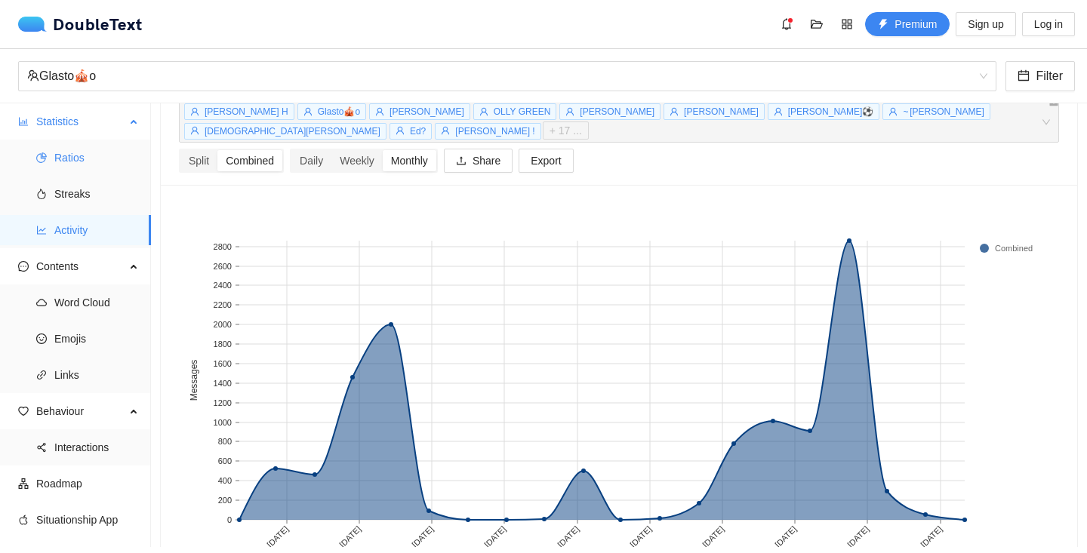
click at [77, 154] on span "Ratios" at bounding box center [96, 158] width 85 height 30
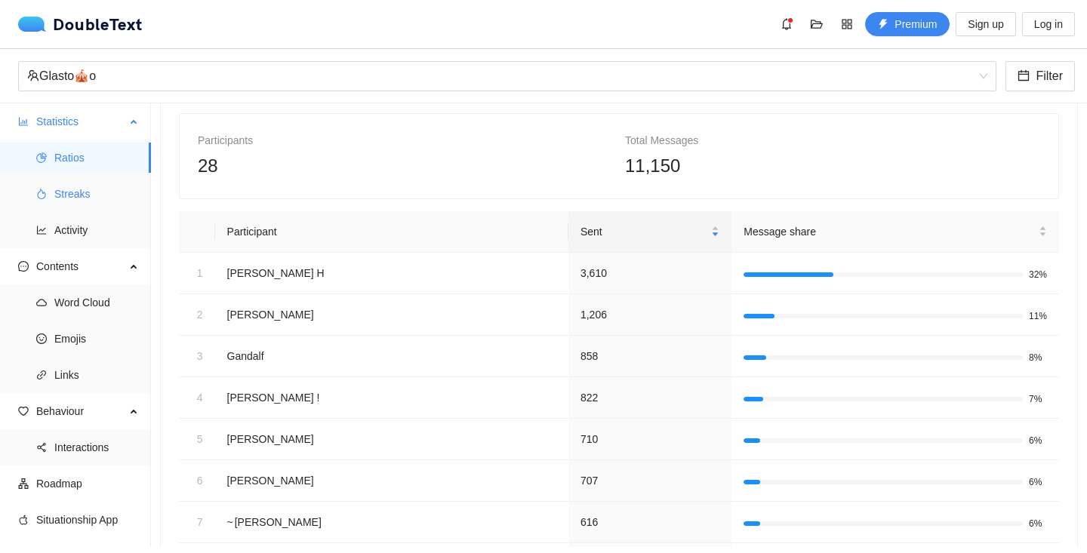
click at [75, 202] on span "Streaks" at bounding box center [96, 194] width 85 height 30
